Goal: Task Accomplishment & Management: Use online tool/utility

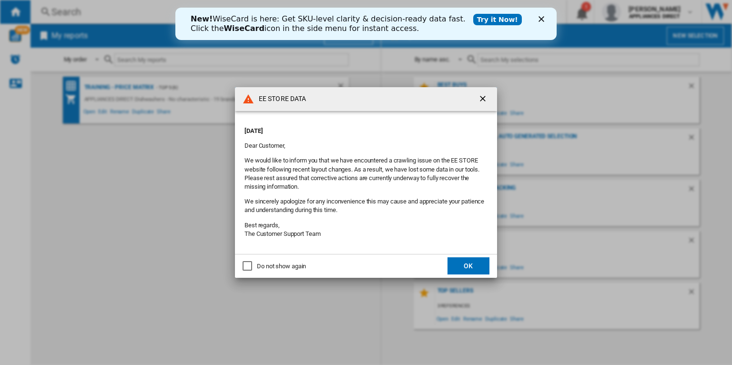
click at [245, 269] on div "Do not show again" at bounding box center [247, 266] width 10 height 10
click at [249, 264] on div "Do not show again" at bounding box center [247, 266] width 10 height 10
click at [470, 266] on button "OK" at bounding box center [468, 265] width 42 height 17
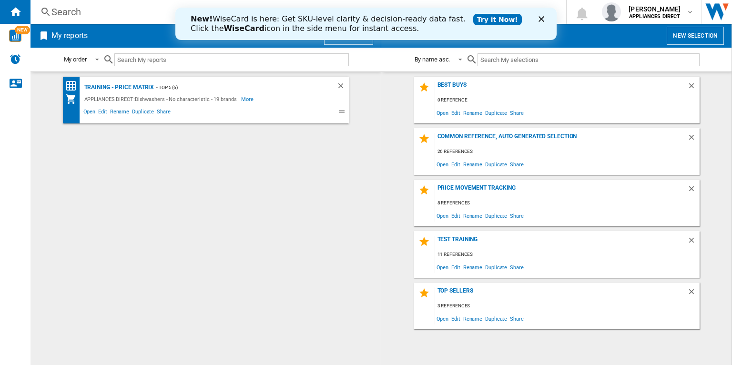
click at [347, 45] on div "My reports New report" at bounding box center [205, 36] width 350 height 24
click at [537, 19] on div "New! WiseCard is here: Get SKU-level clarity & decision-ready data fast. Click …" at bounding box center [365, 23] width 381 height 25
click at [544, 20] on icon "Close" at bounding box center [541, 19] width 6 height 6
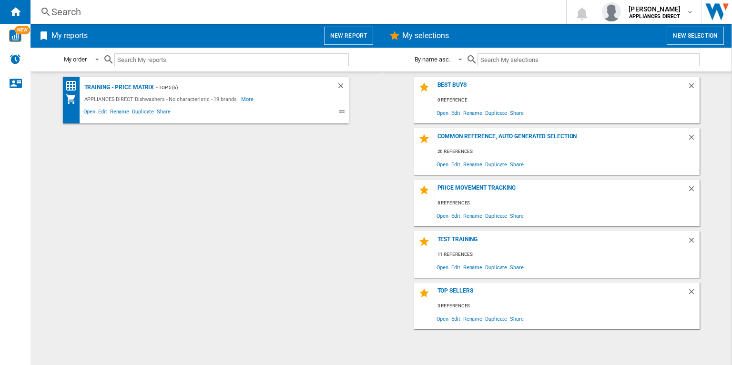
click at [343, 32] on button "New report" at bounding box center [348, 36] width 49 height 18
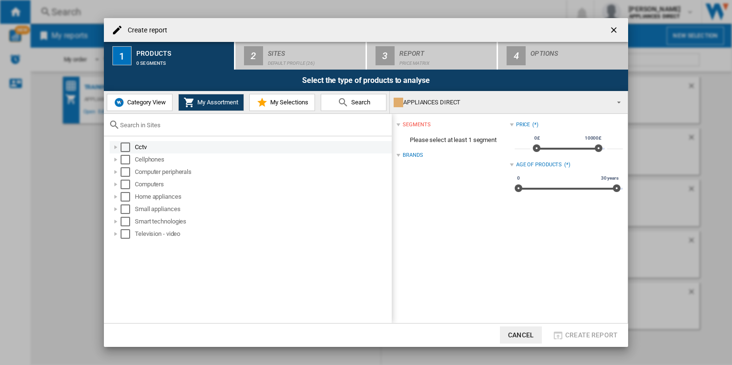
click at [127, 149] on div "Select" at bounding box center [126, 147] width 10 height 10
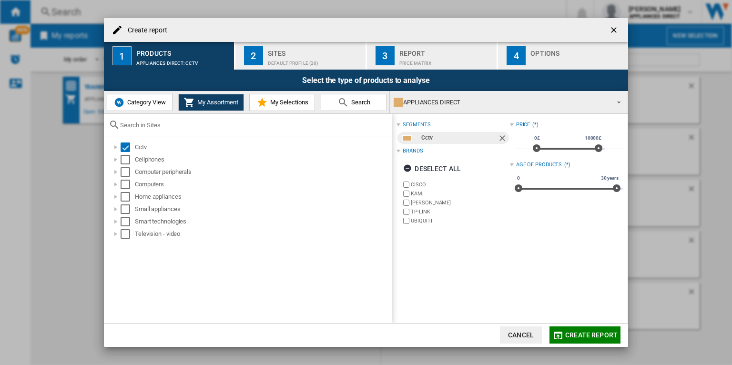
click at [327, 49] on div "Sites" at bounding box center [315, 51] width 94 height 10
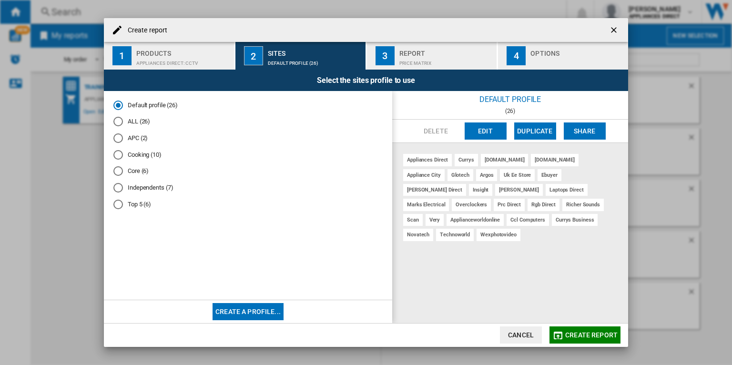
click at [475, 133] on button "Edit" at bounding box center [485, 130] width 42 height 17
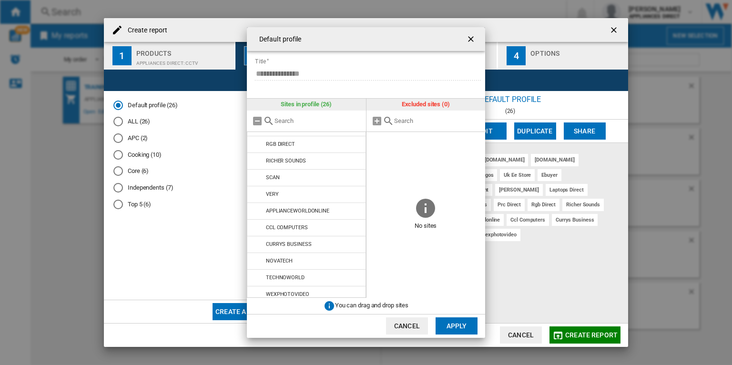
scroll to position [269, 0]
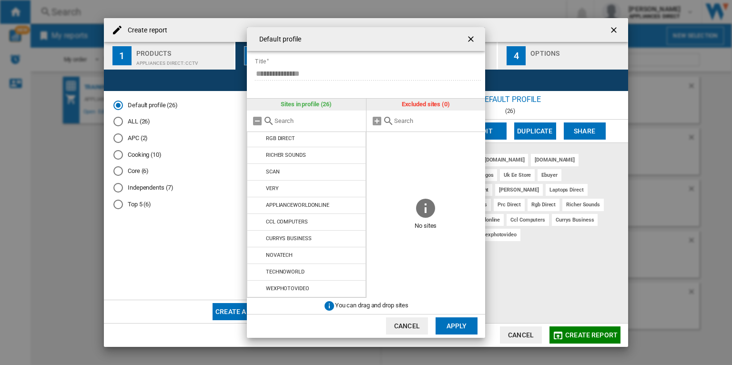
click at [403, 323] on button "Cancel" at bounding box center [407, 325] width 42 height 17
